Goal: Navigation & Orientation: Find specific page/section

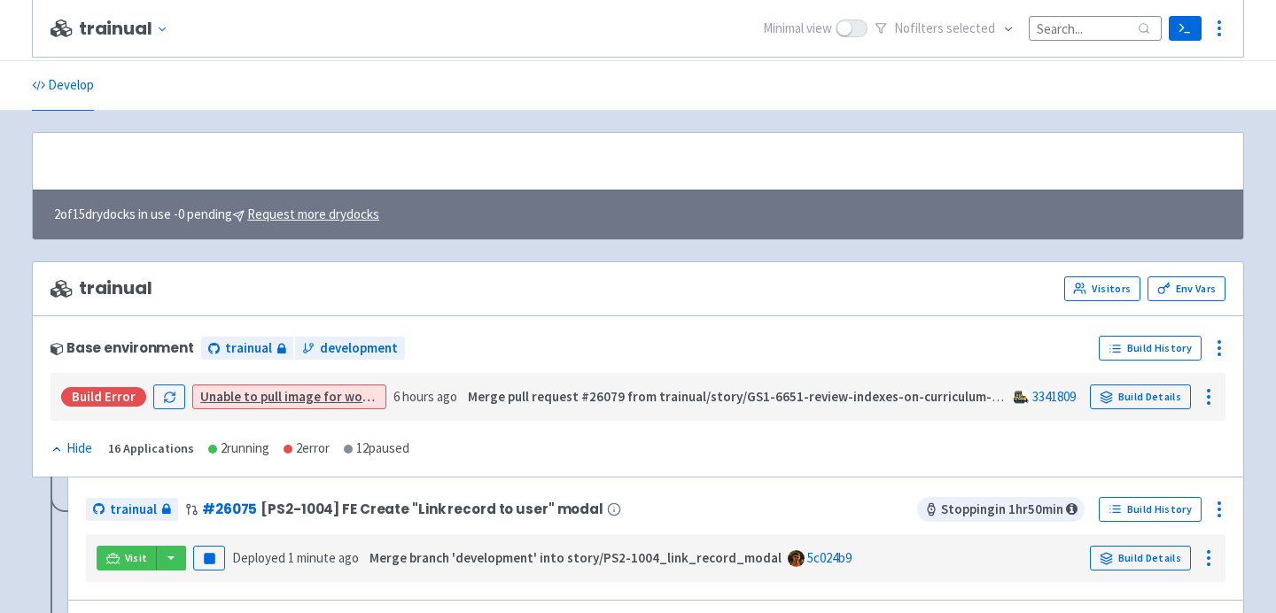
scroll to position [406, 0]
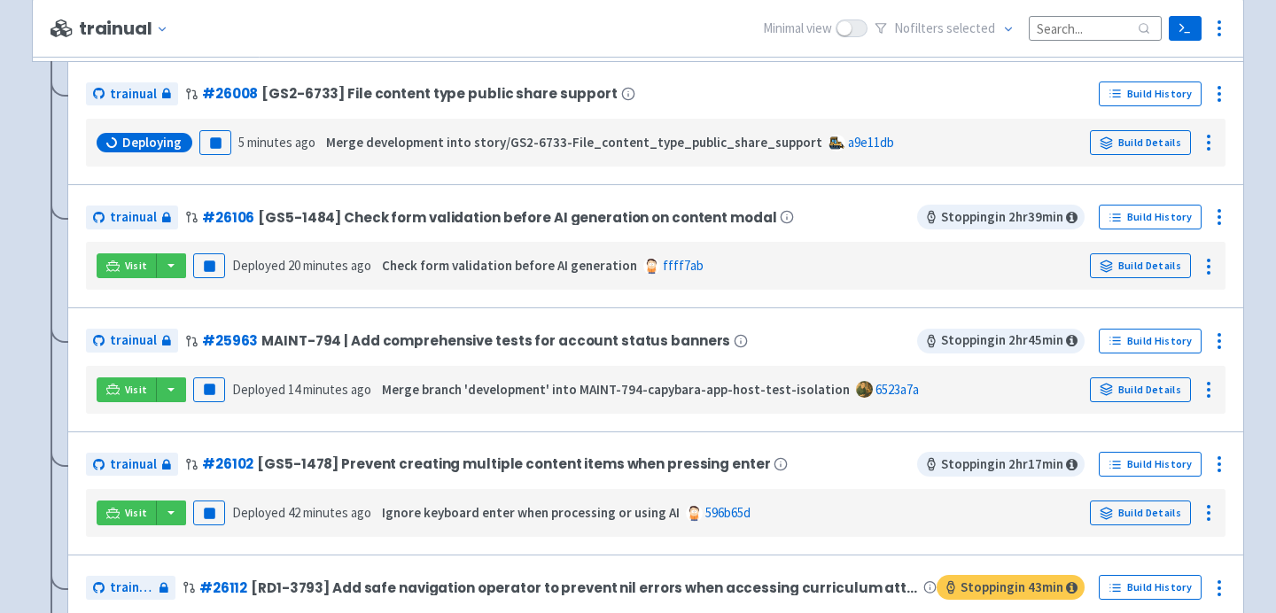
scroll to position [415, 0]
click at [175, 277] on button "button" at bounding box center [171, 266] width 30 height 25
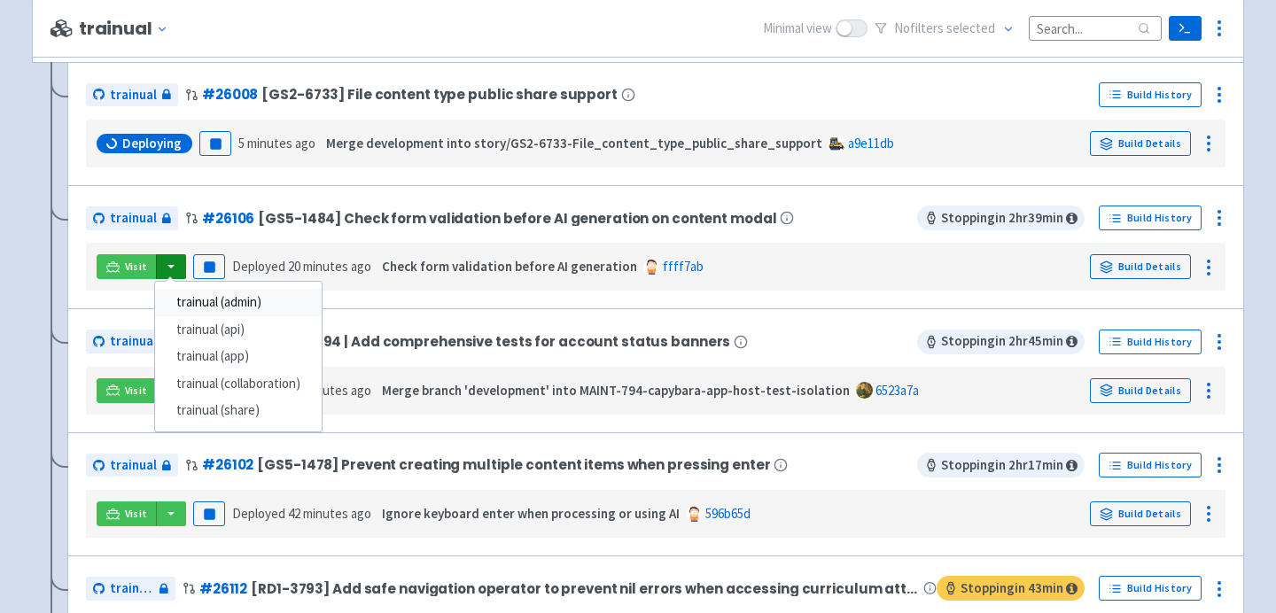
click at [196, 307] on link "trainual (admin)" at bounding box center [238, 302] width 167 height 27
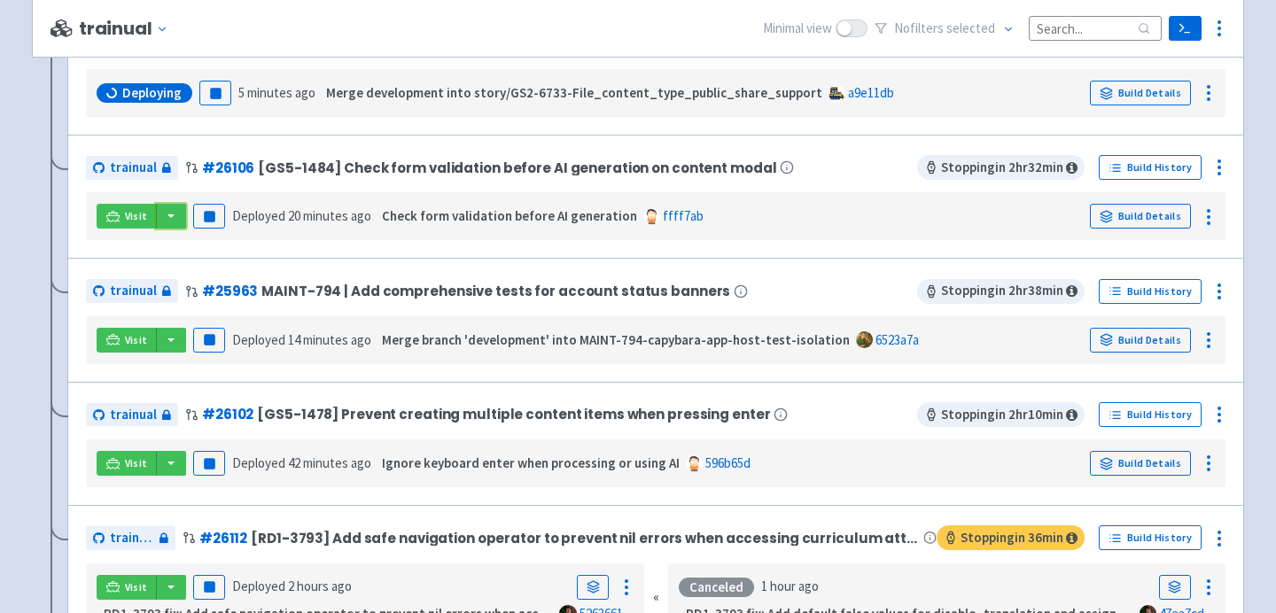
scroll to position [468, 0]
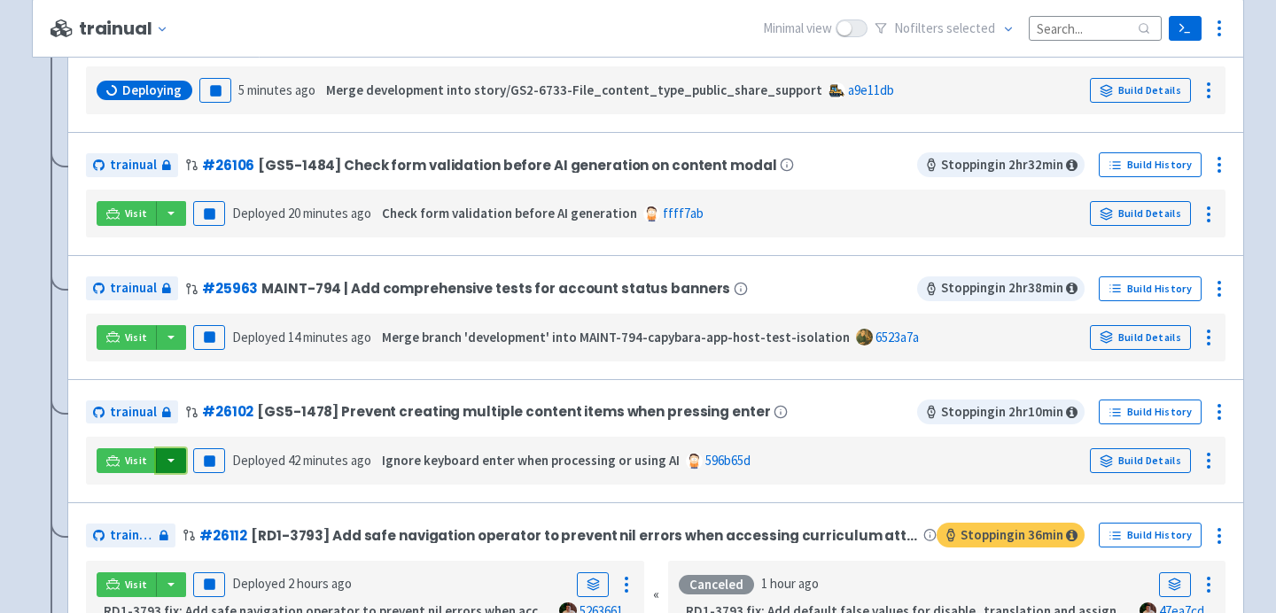
click at [175, 469] on button "button" at bounding box center [171, 460] width 30 height 25
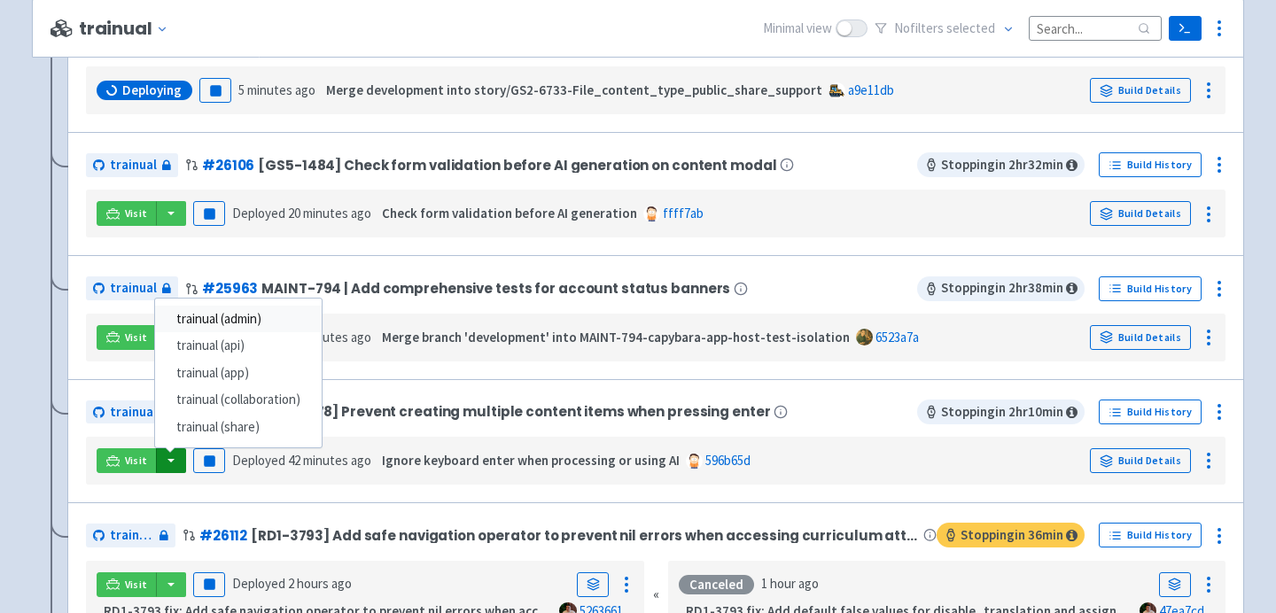
click at [226, 318] on link "trainual (admin)" at bounding box center [238, 319] width 167 height 27
